Goal: Information Seeking & Learning: Learn about a topic

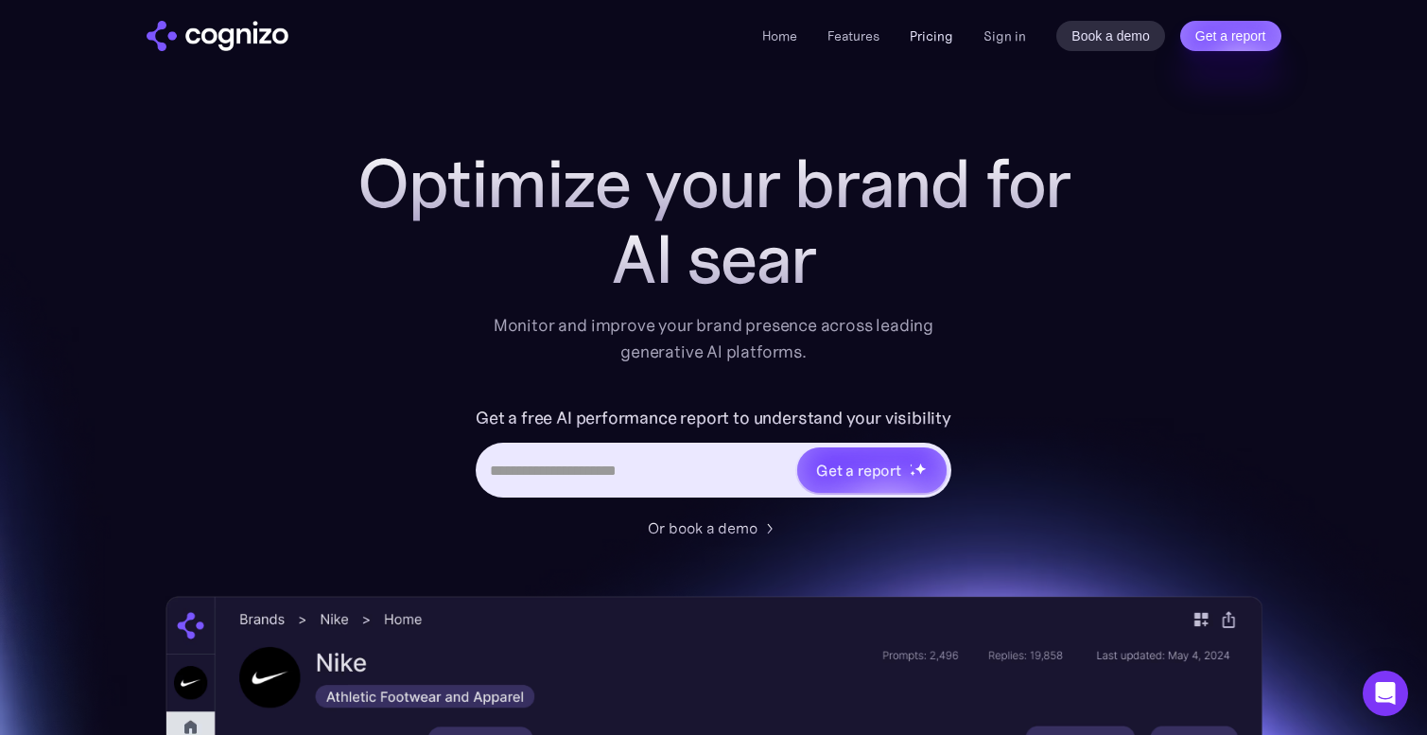
click at [919, 35] on link "Pricing" at bounding box center [932, 35] width 44 height 17
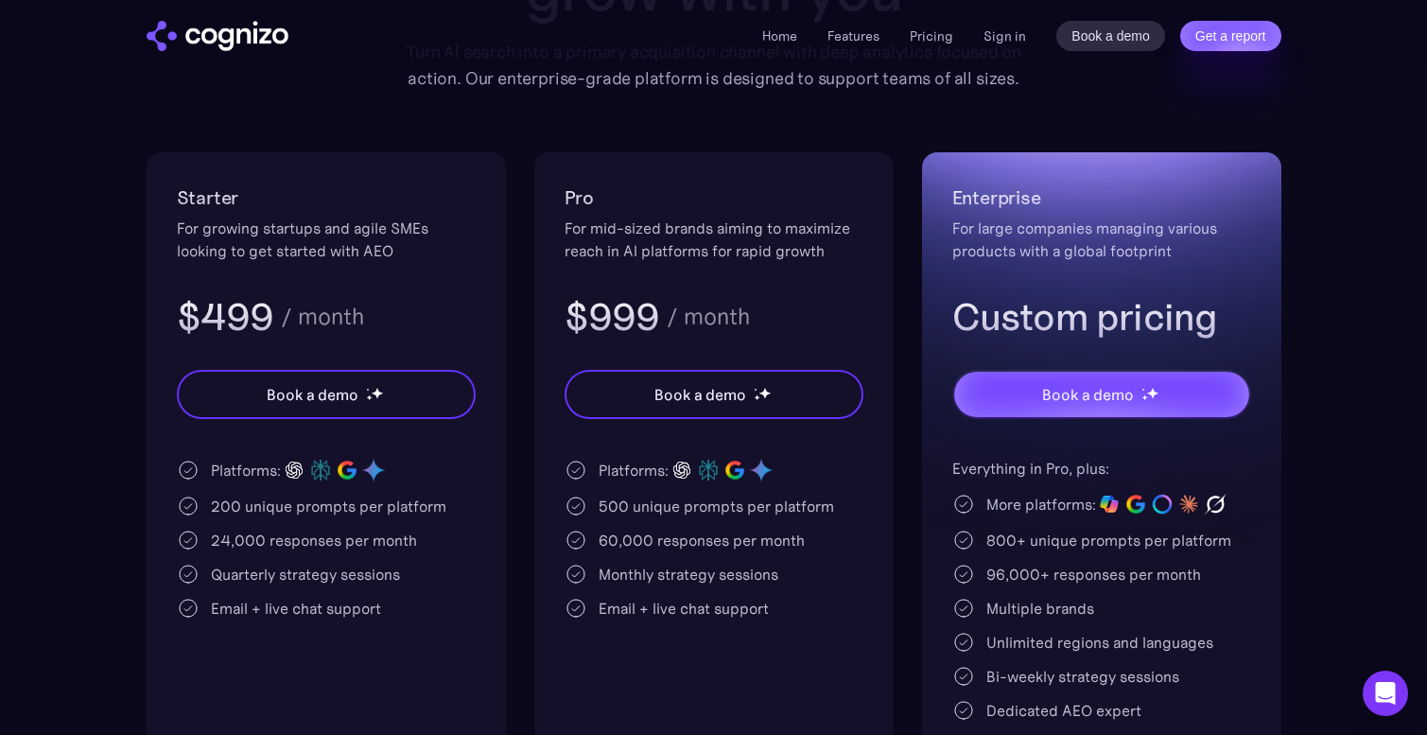
scroll to position [410, 0]
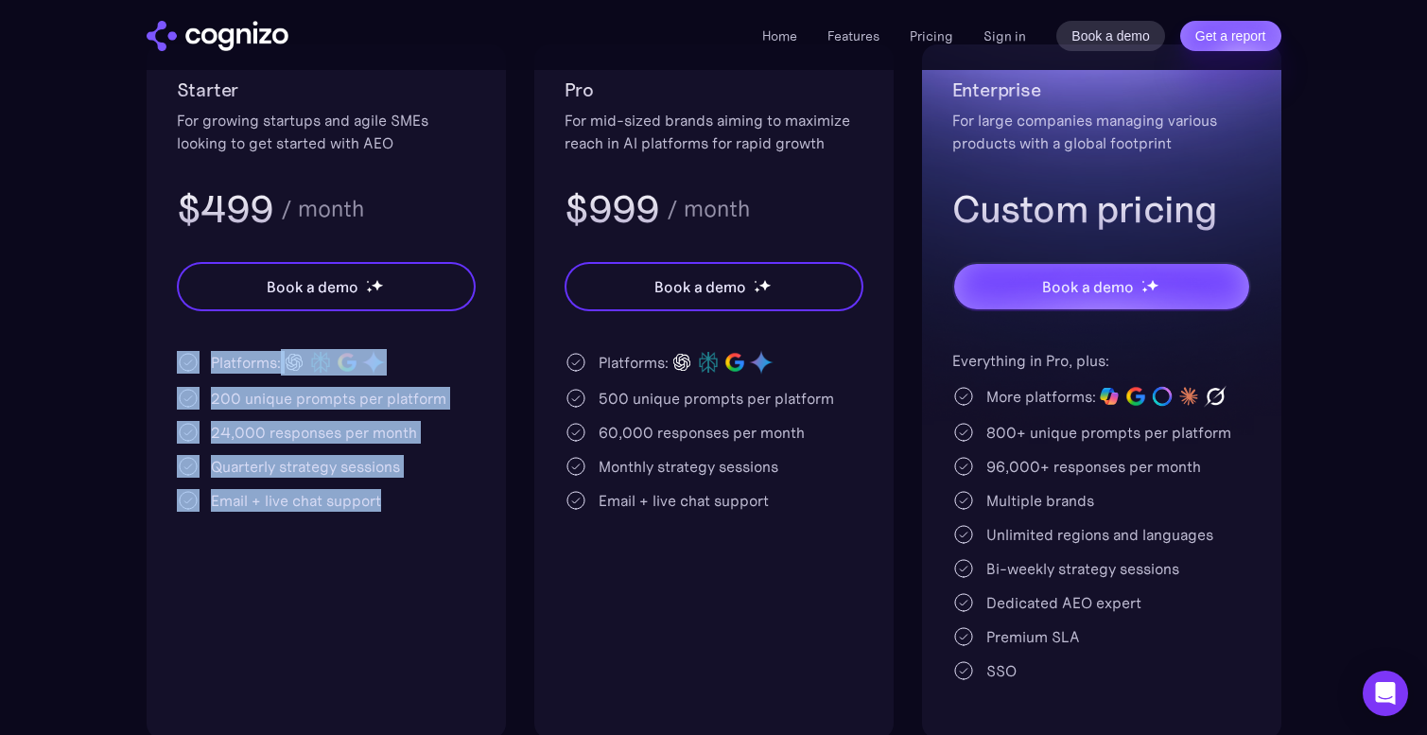
drag, startPoint x: 405, startPoint y: 508, endPoint x: 183, endPoint y: 350, distance: 272.7
click at [183, 349] on div "Platforms: 200 unique prompts per platform 24,000 responses per month Quarterly…" at bounding box center [326, 430] width 299 height 163
copy div "Platforms: 200 unique prompts per platform 24,000 responses per month Quarterly…"
